Goal: Information Seeking & Learning: Learn about a topic

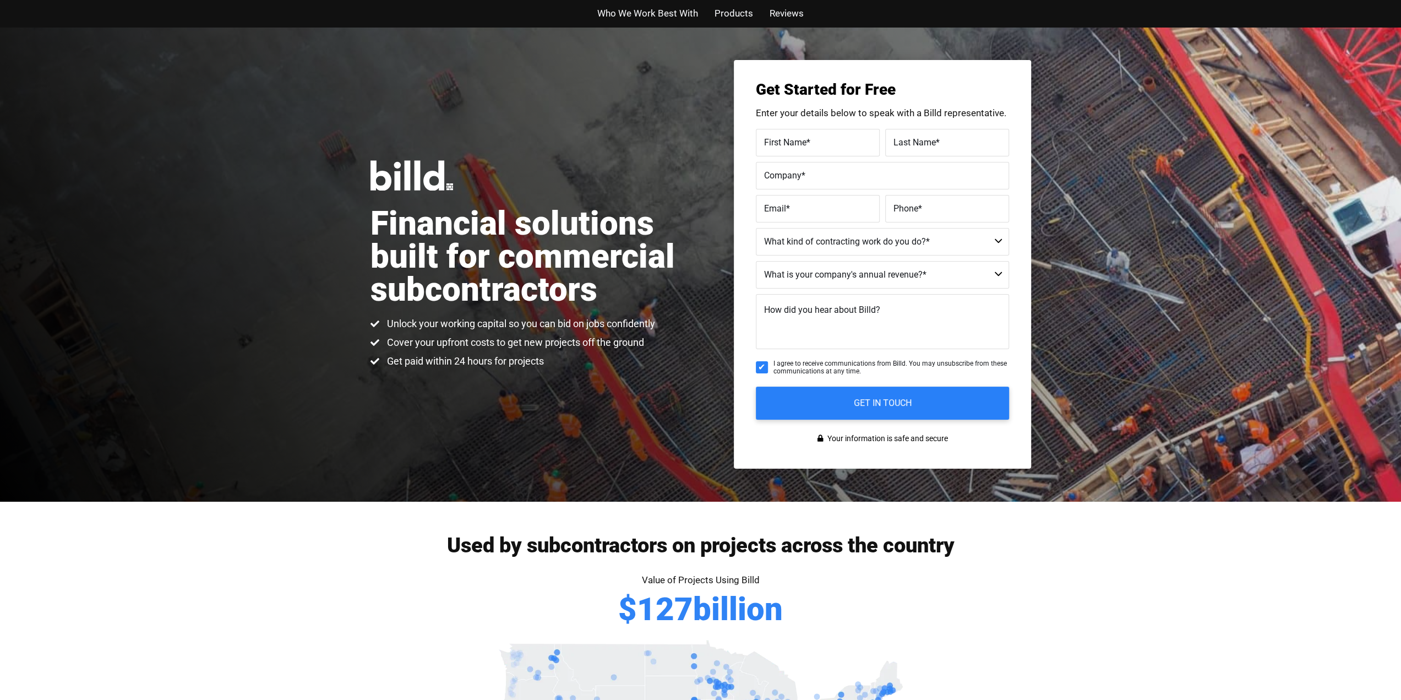
click at [427, 182] on img at bounding box center [412, 175] width 83 height 30
click at [546, 339] on span "Cover your upfront costs to get new projects off the ground" at bounding box center [514, 342] width 260 height 13
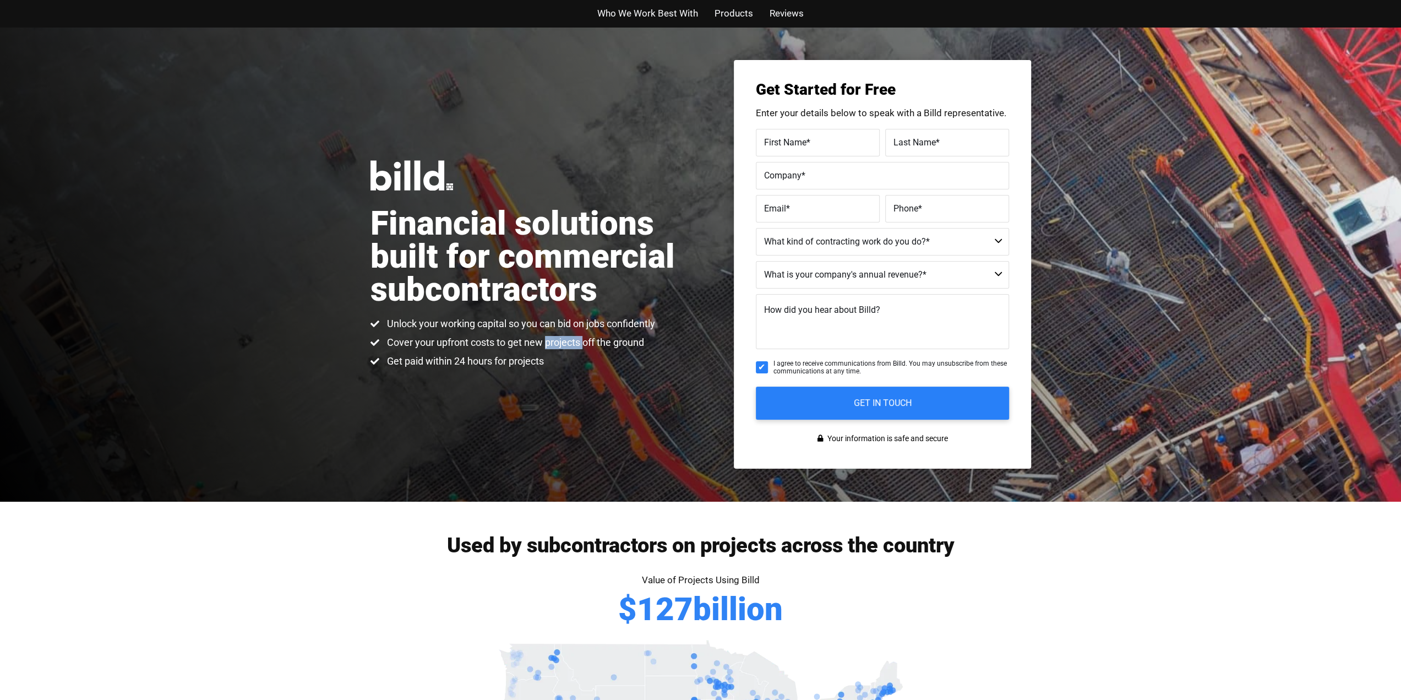
click at [546, 339] on span "Cover your upfront costs to get new projects off the ground" at bounding box center [514, 342] width 260 height 13
click at [501, 330] on span "Unlock your working capital so you can bid on jobs confidently" at bounding box center [519, 323] width 271 height 13
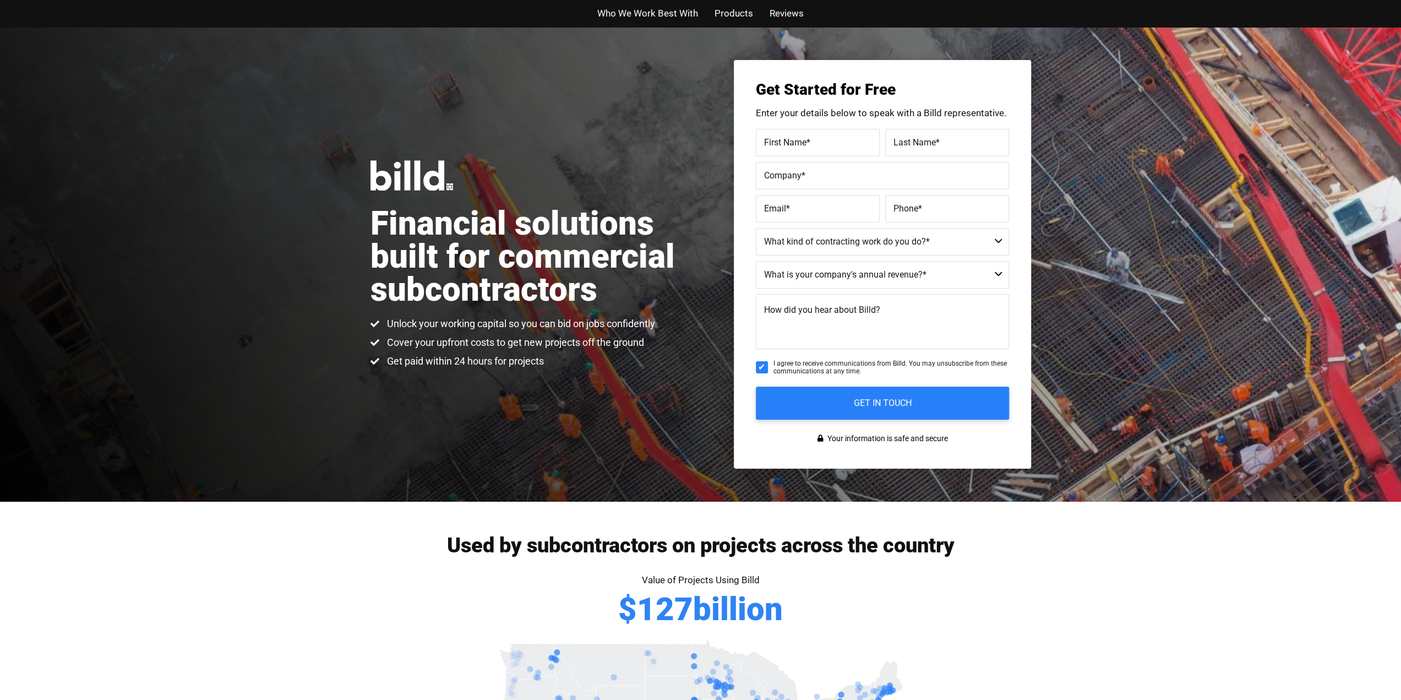
click at [497, 361] on span "Get paid within 24 hours for projects" at bounding box center [464, 361] width 160 height 13
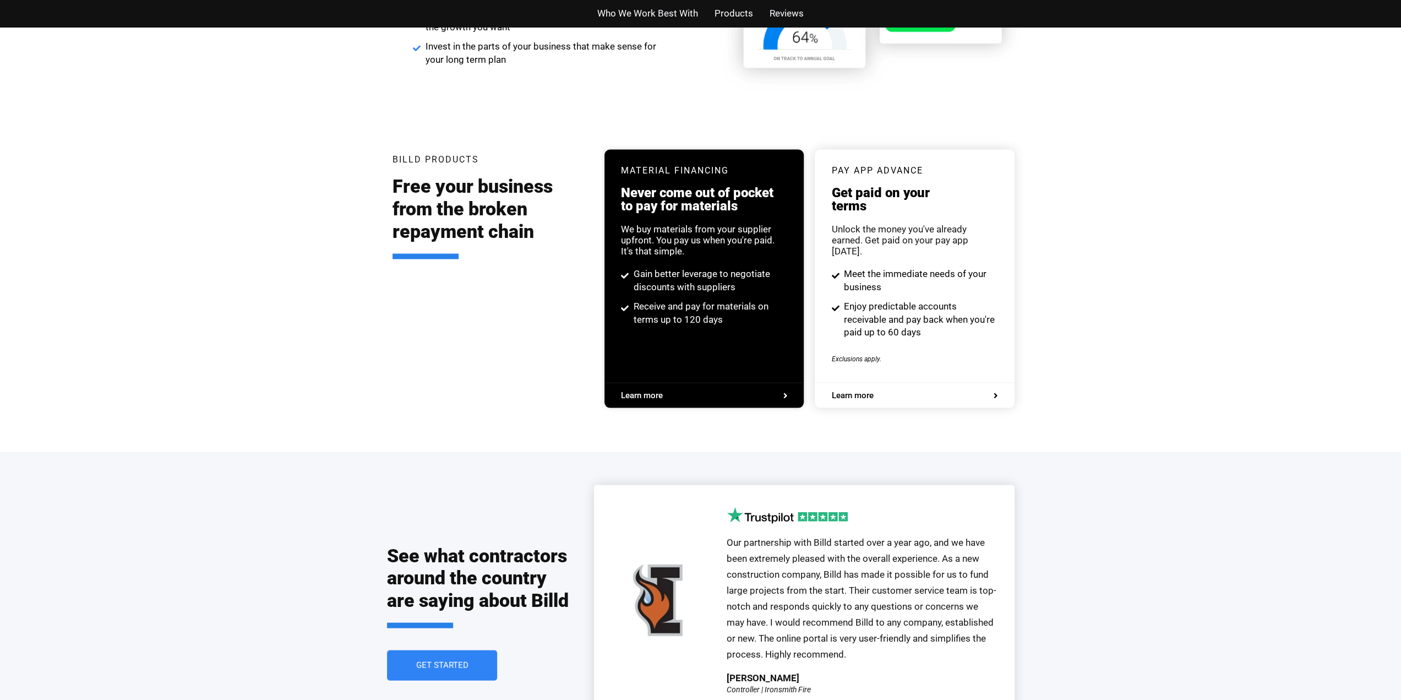
scroll to position [2260, 0]
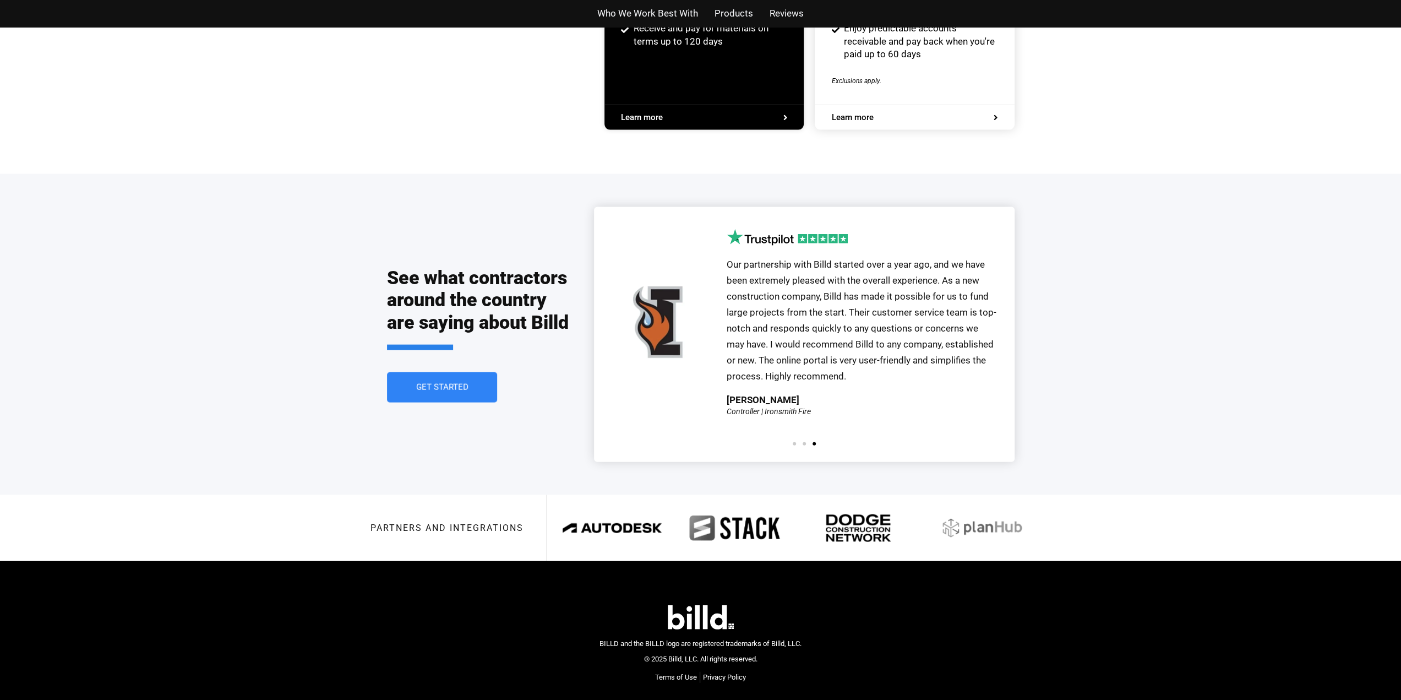
click at [695, 605] on img at bounding box center [701, 617] width 66 height 24
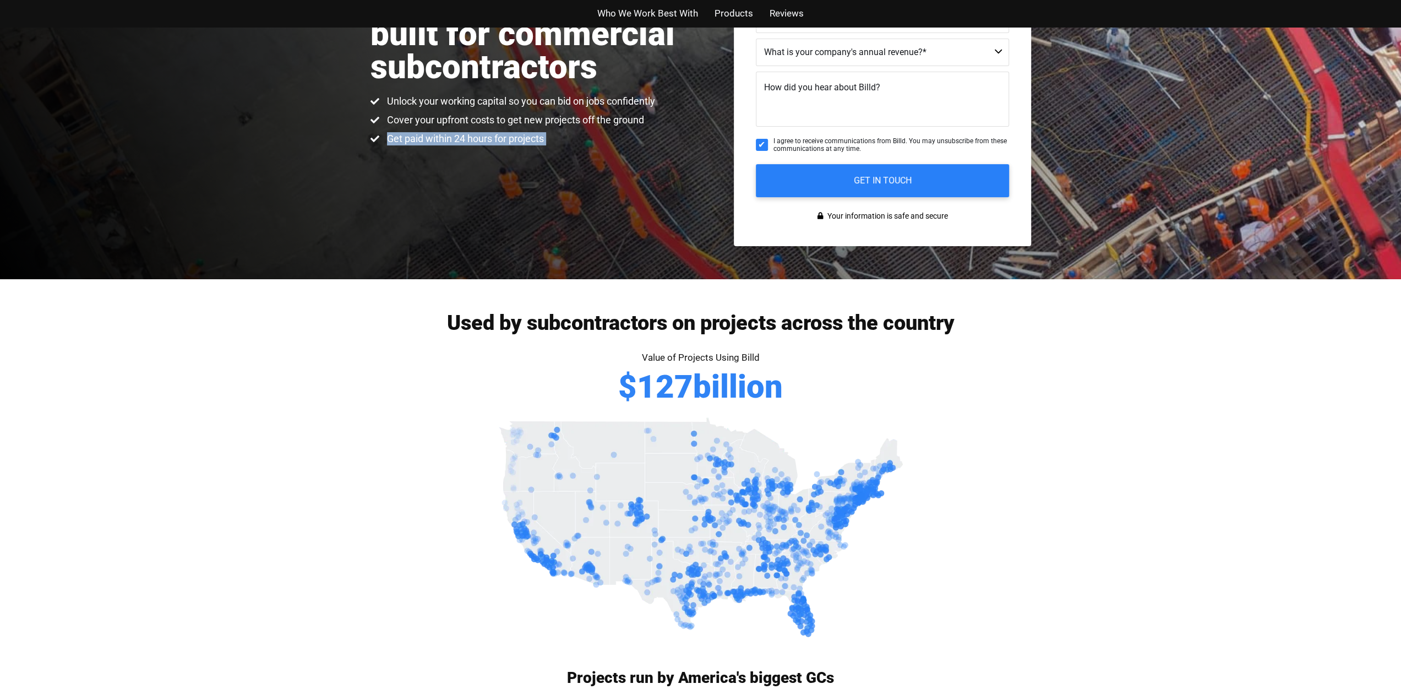
scroll to position [0, 0]
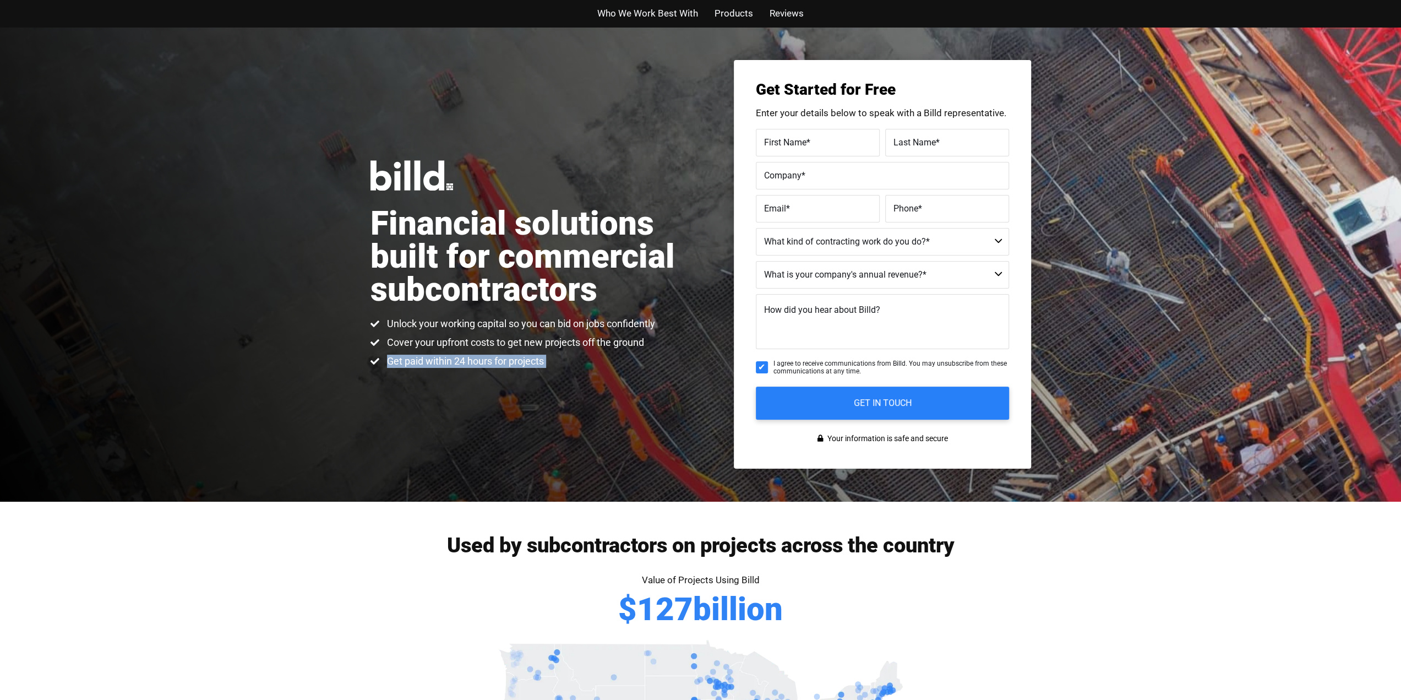
click at [421, 172] on img at bounding box center [412, 175] width 83 height 30
